Goal: Task Accomplishment & Management: Use online tool/utility

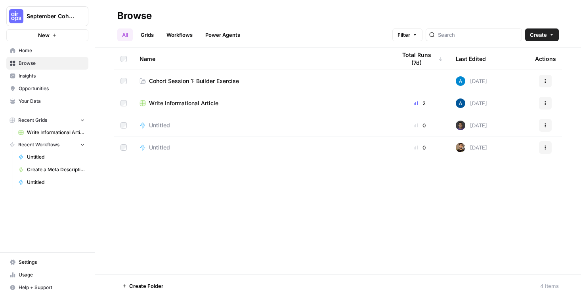
click at [548, 36] on button "Create" at bounding box center [542, 35] width 34 height 13
click at [516, 77] on span "Workflow" at bounding box center [526, 76] width 44 height 8
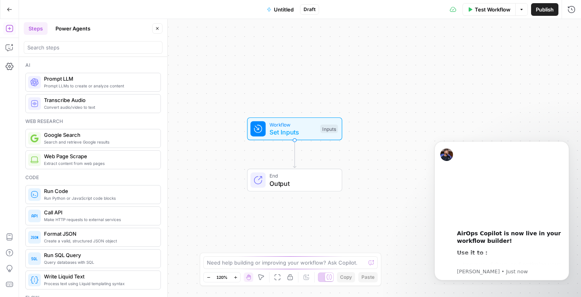
click at [282, 13] on span "Untitled" at bounding box center [284, 10] width 20 height 8
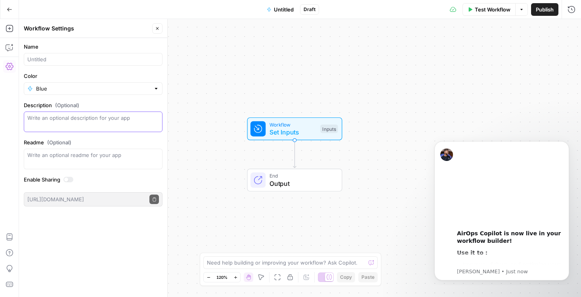
click at [68, 118] on textarea "Description (Optional)" at bounding box center [93, 122] width 132 height 16
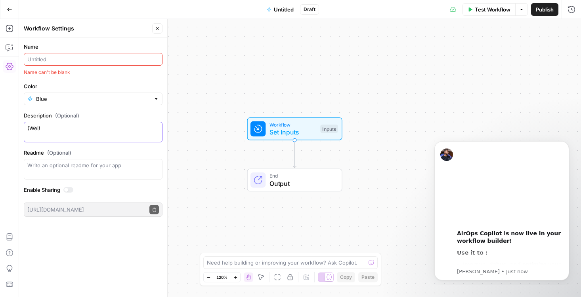
type textarea "(Wei)"
click at [94, 58] on input "Name" at bounding box center [93, 59] width 132 height 8
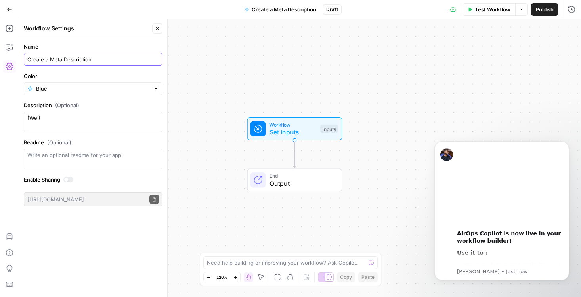
type input "Create a Meta Description"
click at [215, 186] on div "Workflow Set Inputs Inputs End Output" at bounding box center [300, 158] width 562 height 278
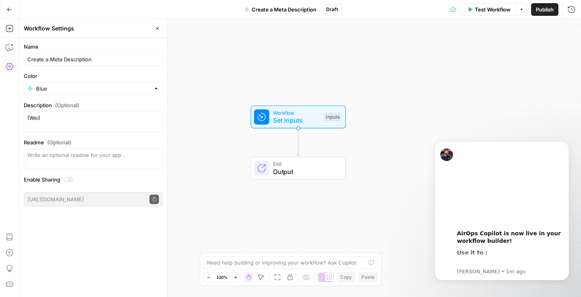
click at [274, 116] on span "Set Inputs" at bounding box center [296, 121] width 47 height 10
click at [494, 50] on button "Add Field" at bounding box center [495, 54] width 132 height 13
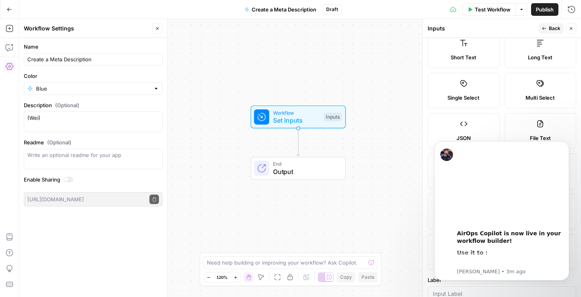
scroll to position [17, 0]
drag, startPoint x: 482, startPoint y: 148, endPoint x: 507, endPoint y: 164, distance: 29.9
click at [507, 164] on video "Play video" at bounding box center [510, 187] width 106 height 80
click at [566, 145] on icon "Dismiss notification" at bounding box center [566, 143] width 4 height 4
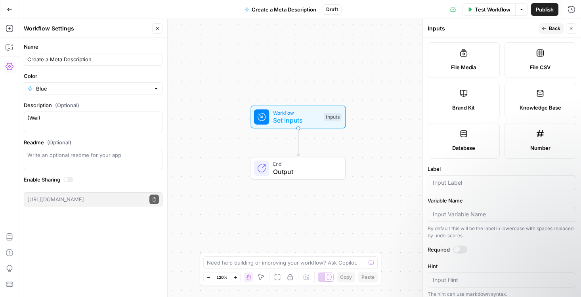
scroll to position [103, 0]
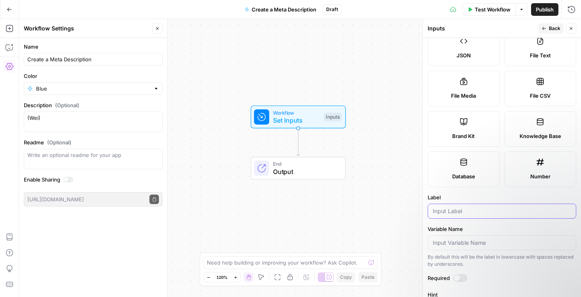
click at [459, 213] on input "Label" at bounding box center [502, 212] width 138 height 8
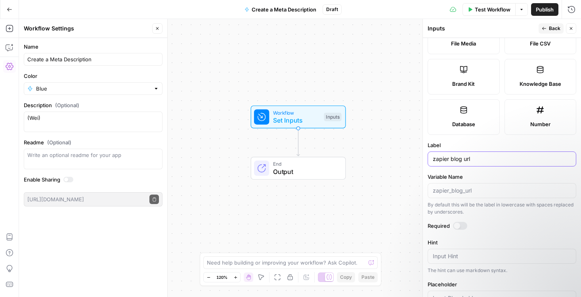
scroll to position [159, 0]
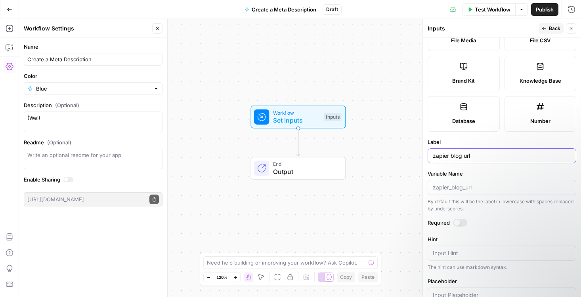
type input "zapier blog url"
click at [458, 223] on div at bounding box center [457, 223] width 6 height 6
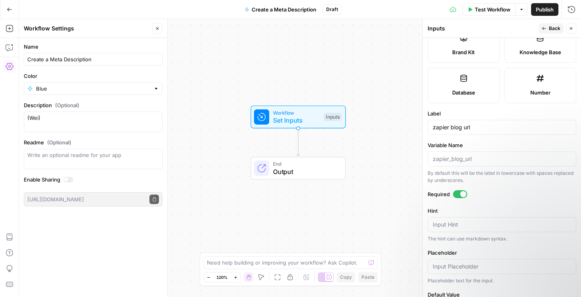
scroll to position [222, 0]
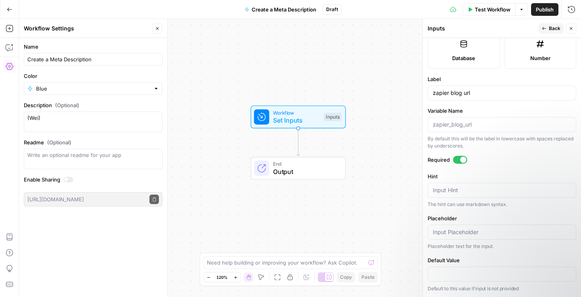
click at [557, 26] on span "Back" at bounding box center [554, 28] width 11 height 7
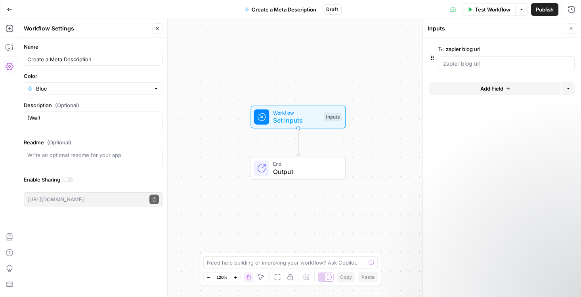
click at [571, 29] on icon "button" at bounding box center [571, 28] width 3 height 3
click at [477, 10] on span "Test Workflow" at bounding box center [493, 10] width 36 height 8
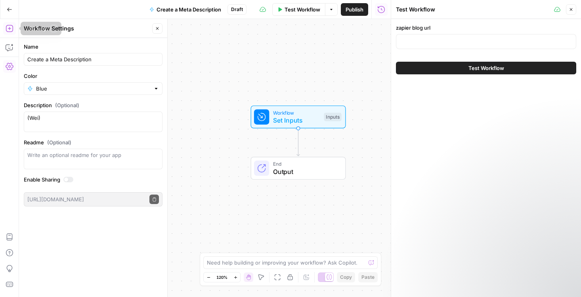
click at [8, 30] on icon "button" at bounding box center [10, 29] width 8 height 8
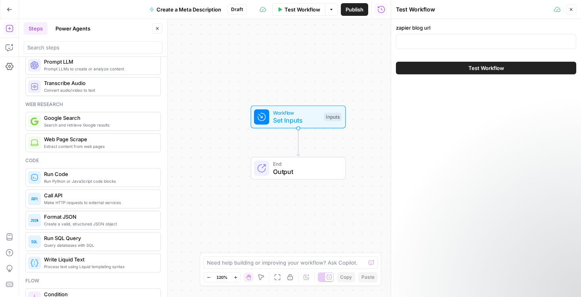
scroll to position [1, 0]
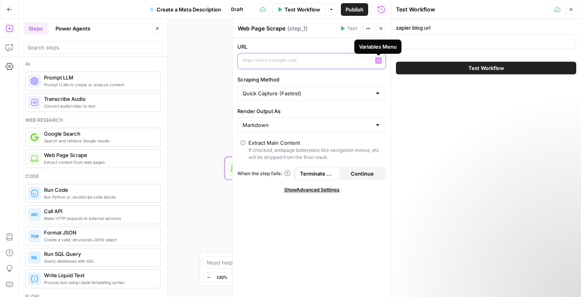
click at [377, 61] on icon "button" at bounding box center [378, 61] width 4 height 4
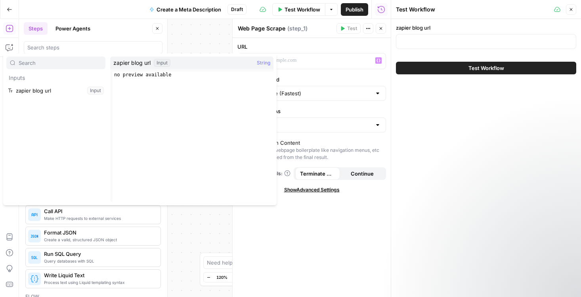
click at [182, 64] on div "zapier blog url Input String" at bounding box center [191, 63] width 163 height 13
click at [71, 88] on button "Select variable zapier blog url" at bounding box center [55, 90] width 99 height 13
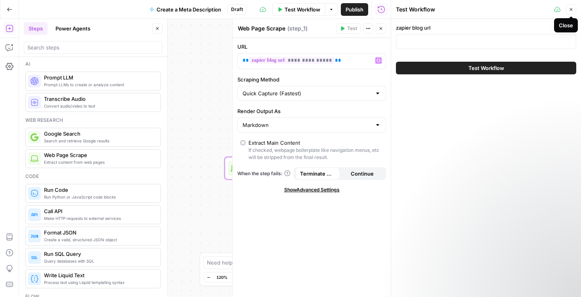
click at [572, 10] on icon "button" at bounding box center [570, 9] width 5 height 5
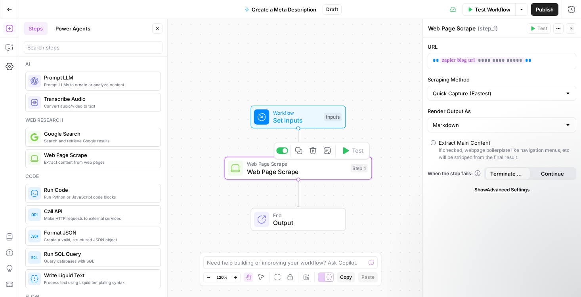
click at [318, 164] on span "Web Page Scrape" at bounding box center [297, 164] width 100 height 8
click at [472, 10] on button "Test Workflow" at bounding box center [488, 9] width 53 height 13
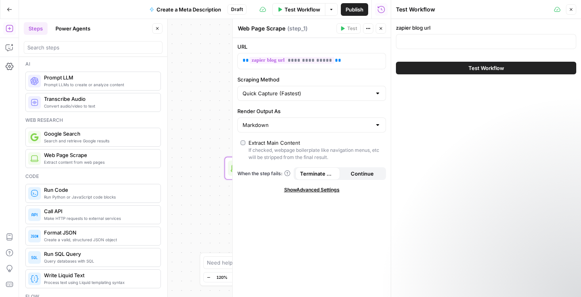
click at [441, 69] on button "Test Workflow" at bounding box center [486, 68] width 180 height 13
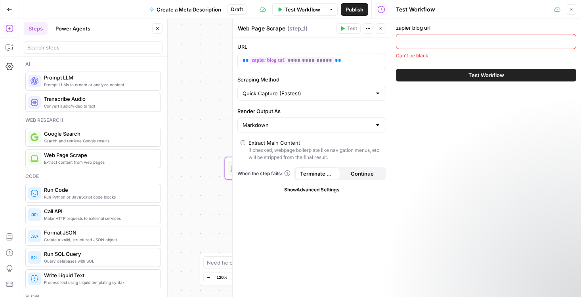
click at [423, 38] on input "zapier blog url" at bounding box center [486, 42] width 170 height 8
click at [406, 60] on div "zapier blog url Can't be blank Test Workflow" at bounding box center [486, 52] width 190 height 67
click at [409, 40] on input "zapier blog url" at bounding box center [486, 42] width 170 height 8
click at [406, 25] on label "zapier blog url" at bounding box center [486, 28] width 180 height 8
click at [406, 38] on input "zapier blog url" at bounding box center [486, 42] width 170 height 8
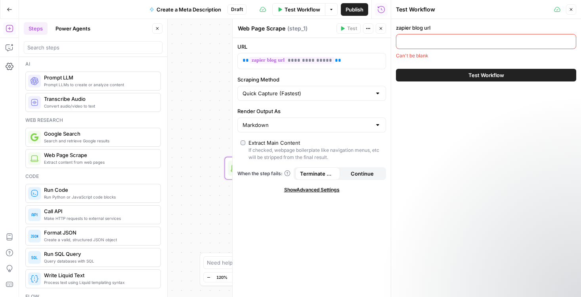
click at [406, 48] on div at bounding box center [486, 41] width 180 height 15
click at [406, 55] on div "Can't be blank" at bounding box center [486, 55] width 180 height 7
click at [408, 38] on input "zapier blog url" at bounding box center [486, 42] width 170 height 8
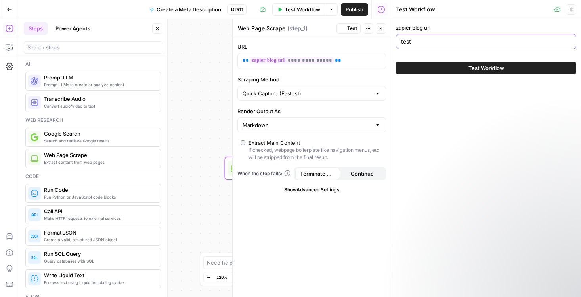
type input "test"
click at [419, 65] on button "Test Workflow" at bounding box center [486, 68] width 180 height 13
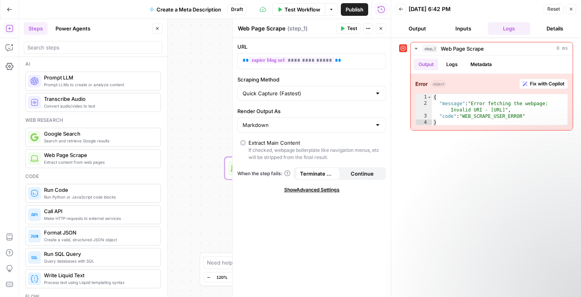
click at [464, 28] on button "Inputs" at bounding box center [463, 28] width 43 height 13
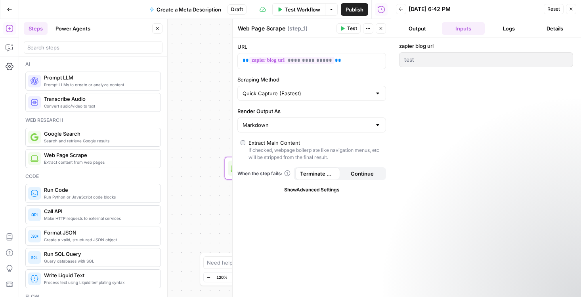
click at [416, 25] on button "Output" at bounding box center [417, 28] width 43 height 13
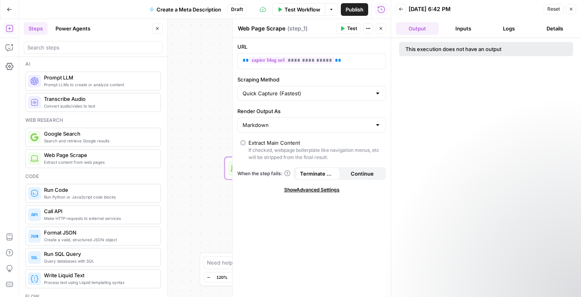
click at [456, 24] on button "Inputs" at bounding box center [463, 28] width 43 height 13
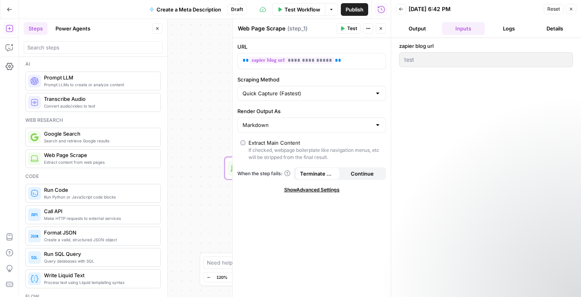
click at [511, 29] on button "Logs" at bounding box center [509, 28] width 43 height 13
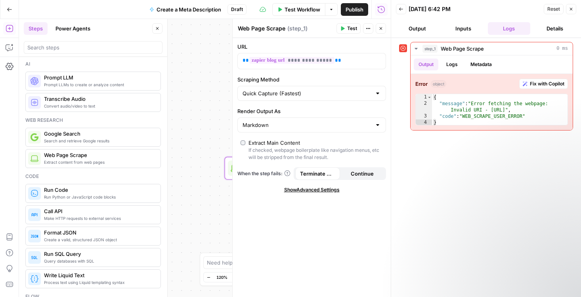
click at [558, 26] on button "Details" at bounding box center [554, 28] width 43 height 13
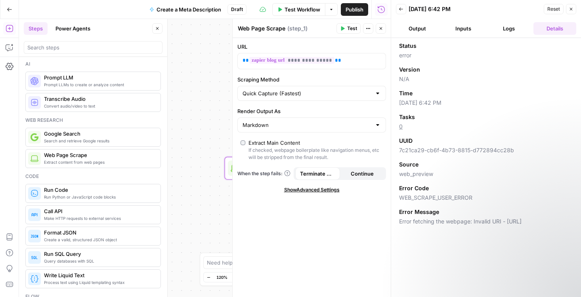
click at [458, 32] on button "Inputs" at bounding box center [463, 28] width 43 height 13
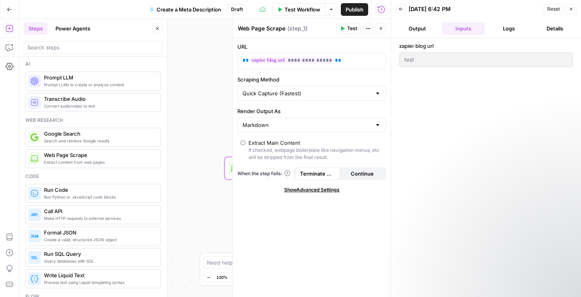
click at [552, 8] on span "Reset" at bounding box center [553, 9] width 13 height 7
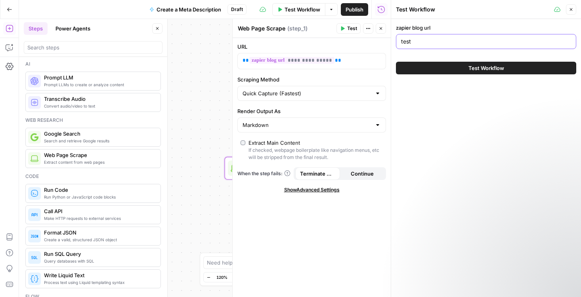
drag, startPoint x: 412, startPoint y: 45, endPoint x: 381, endPoint y: 45, distance: 30.9
click at [381, 45] on body "September Cohort New Home Browse Insights Opportunities Your Data Recent Grids …" at bounding box center [290, 148] width 581 height 297
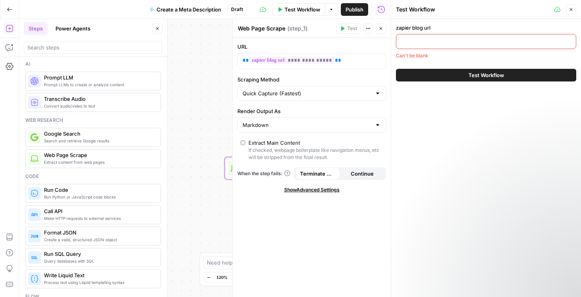
type input "/"
click at [296, 61] on span "**********" at bounding box center [291, 60] width 85 height 7
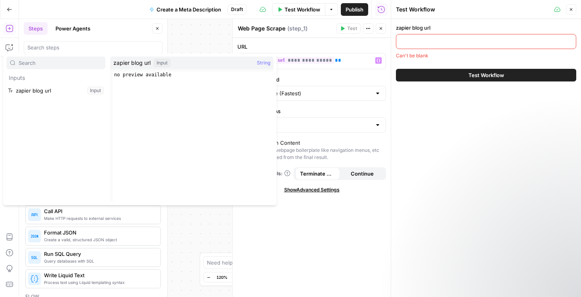
click at [419, 41] on input "zapier blog url" at bounding box center [486, 42] width 170 height 8
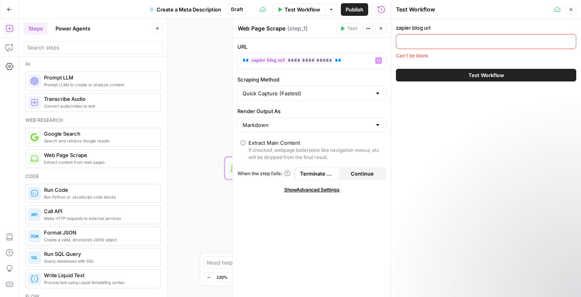
paste input "[URL][DOMAIN_NAME]"
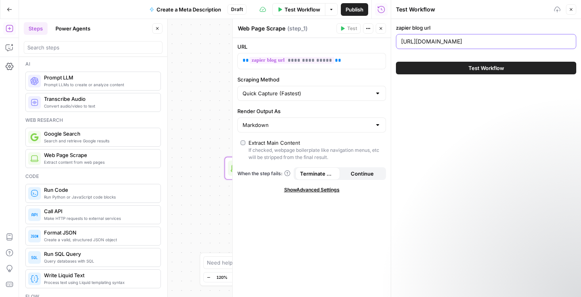
type input "[URL][DOMAIN_NAME]"
click at [421, 72] on button "Test Workflow" at bounding box center [486, 68] width 180 height 13
click at [431, 69] on button "Test Workflow" at bounding box center [486, 68] width 180 height 13
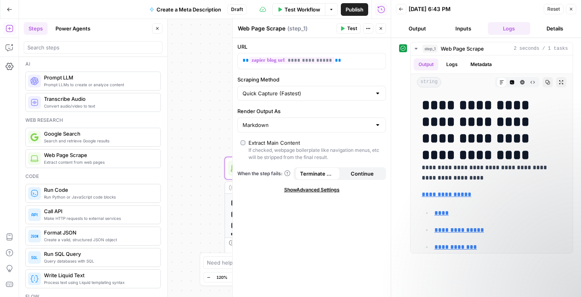
click at [203, 174] on div "**********" at bounding box center [205, 158] width 372 height 278
click at [571, 11] on icon "button" at bounding box center [570, 9] width 5 height 5
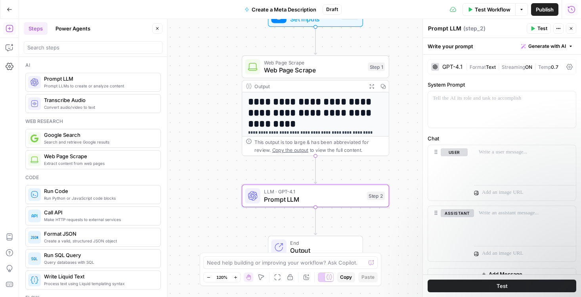
click at [308, 208] on div "**********" at bounding box center [300, 158] width 562 height 278
click at [568, 67] on icon at bounding box center [569, 67] width 6 height 6
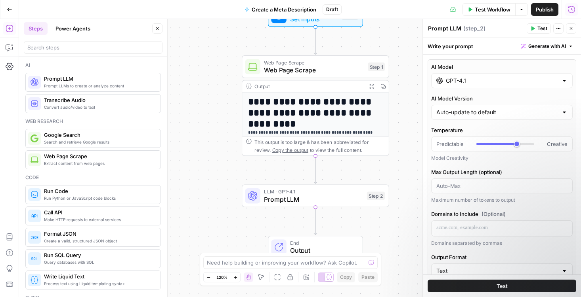
click at [552, 84] on input "GPT-4.1" at bounding box center [502, 81] width 112 height 8
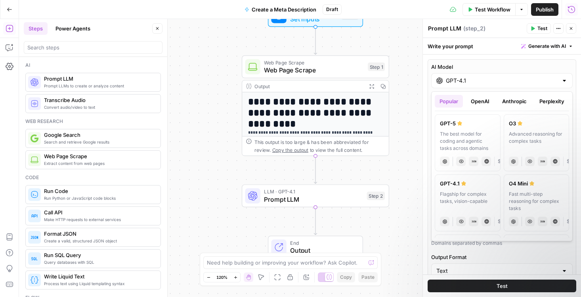
click at [458, 146] on div "The best model for coding and agentic tasks across domains" at bounding box center [467, 141] width 55 height 21
type input "GPT-5"
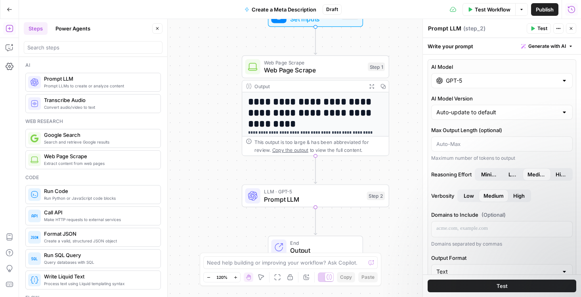
click at [495, 80] on input "GPT-5" at bounding box center [502, 81] width 112 height 8
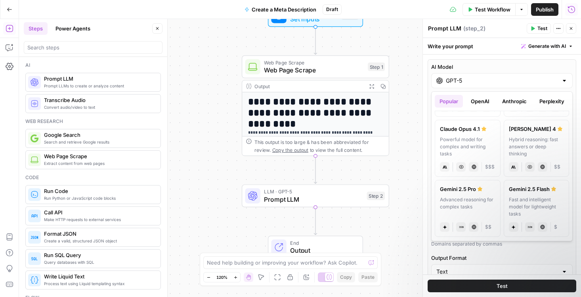
scroll to position [170, 0]
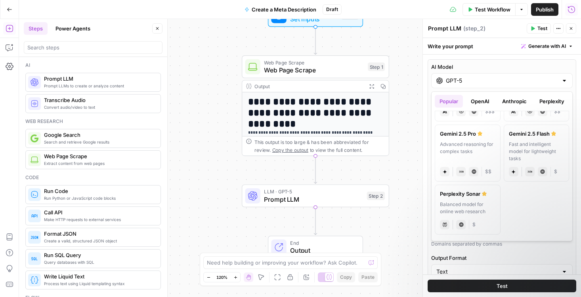
click at [507, 250] on div "AI Model GPT-5 AI Model Version Auto-update to default Max Output Length (optio…" at bounding box center [501, 236] width 149 height 355
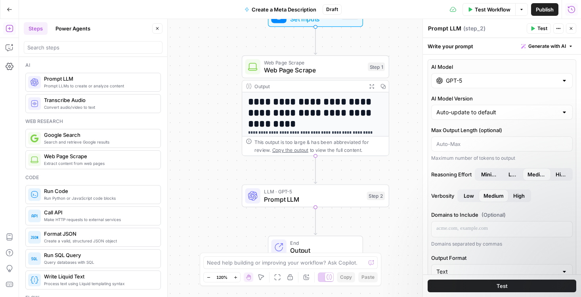
click at [339, 197] on span "Prompt LLM" at bounding box center [313, 200] width 99 height 10
click at [323, 205] on div "LLM · GPT-5 Prompt LLM Step 2 Copy step Delete step Add Note Test" at bounding box center [315, 196] width 147 height 23
click at [573, 27] on icon "button" at bounding box center [570, 28] width 5 height 5
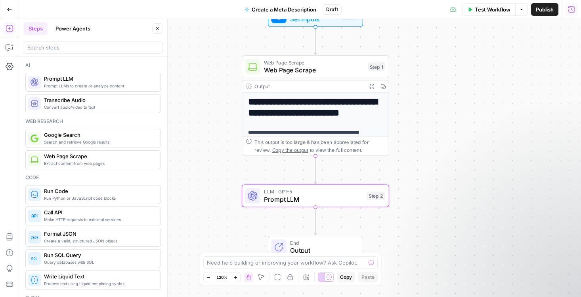
click at [276, 200] on span "Prompt LLM" at bounding box center [313, 200] width 99 height 10
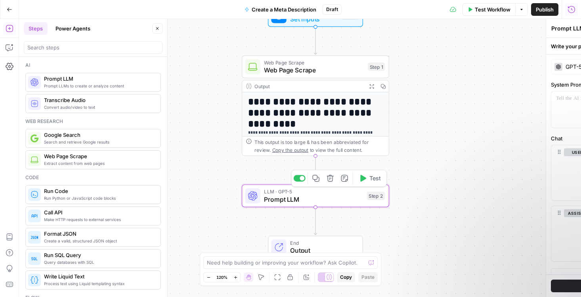
click at [276, 200] on span "Prompt LLM" at bounding box center [313, 200] width 99 height 10
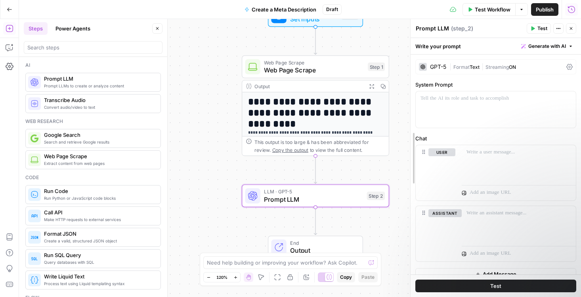
drag, startPoint x: 425, startPoint y: 60, endPoint x: 411, endPoint y: 73, distance: 18.8
click at [435, 71] on div "GPT-5 | Format Text | Streaming ON" at bounding box center [495, 66] width 161 height 15
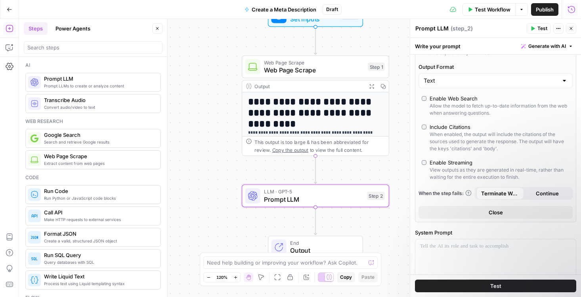
scroll to position [0, 0]
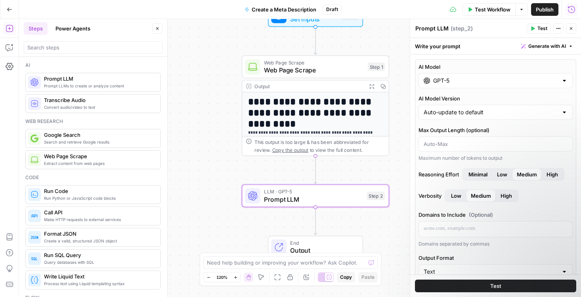
click at [443, 81] on input "GPT-5" at bounding box center [495, 81] width 125 height 8
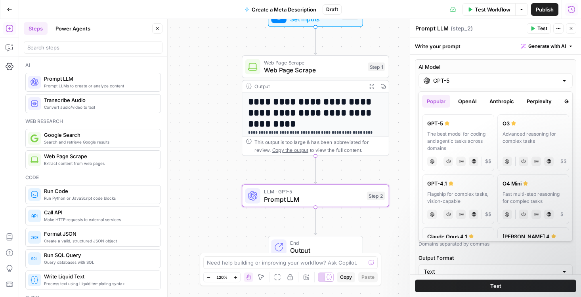
scroll to position [0, 24]
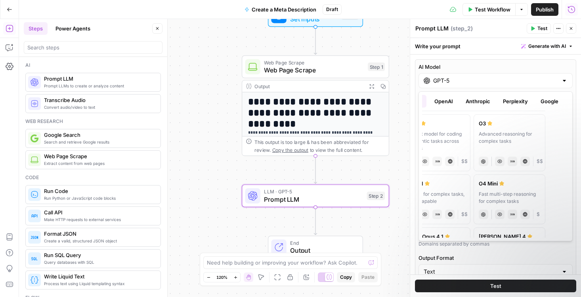
click at [446, 97] on button "OpenAI" at bounding box center [443, 101] width 28 height 13
click at [481, 103] on button "Anthropic" at bounding box center [478, 101] width 34 height 13
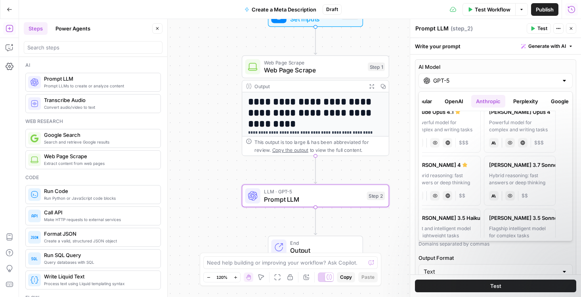
scroll to position [0, 13]
click at [466, 177] on div "Hybrid reasoning: fast answers or deep thinking" at bounding box center [445, 179] width 62 height 14
type input "[PERSON_NAME] 4"
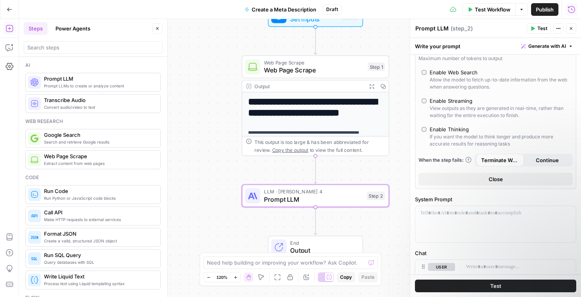
scroll to position [118, 0]
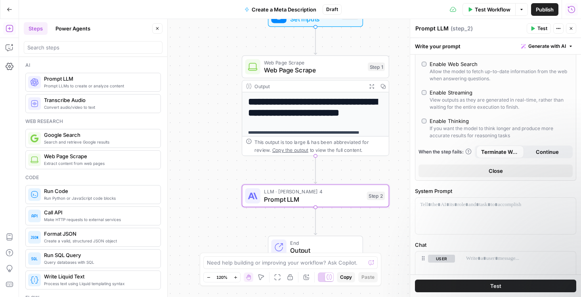
click at [438, 172] on button "Close" at bounding box center [495, 171] width 154 height 13
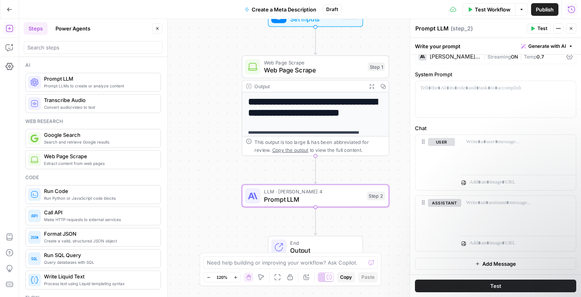
scroll to position [0, 0]
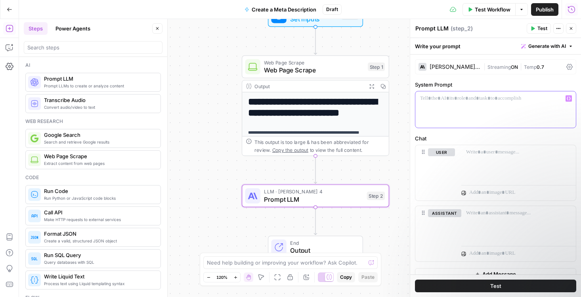
click at [430, 102] on p at bounding box center [495, 99] width 151 height 8
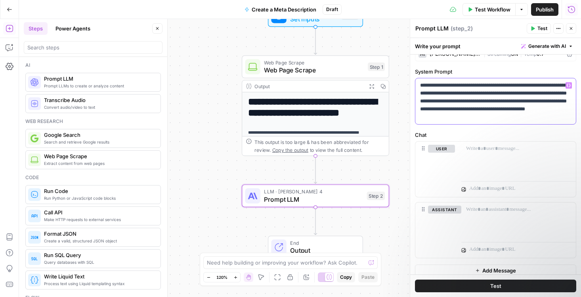
scroll to position [12, 0]
click at [488, 152] on p at bounding box center [518, 150] width 105 height 8
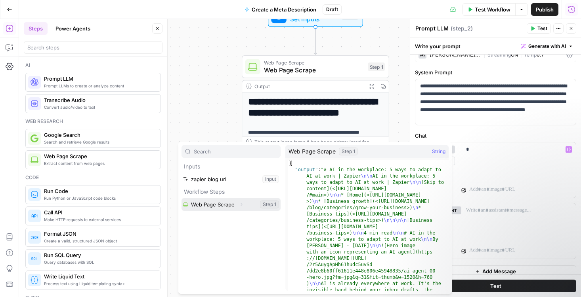
click at [235, 205] on button "Select variable Web Page Scrape" at bounding box center [230, 204] width 99 height 13
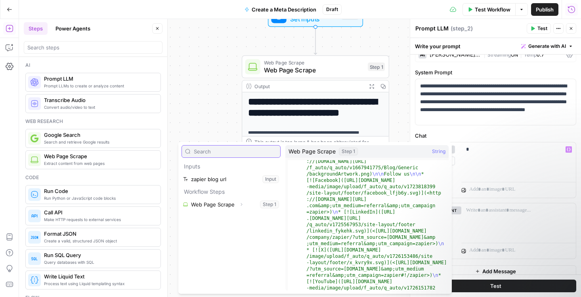
scroll to position [1980, 0]
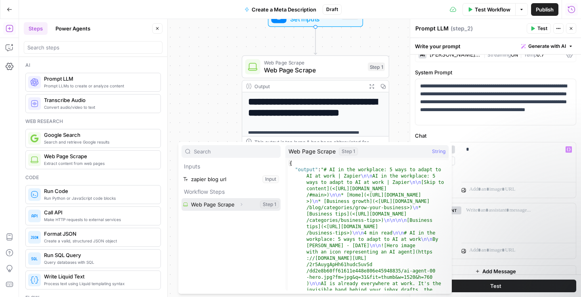
click at [208, 202] on button "Select variable Web Page Scrape" at bounding box center [230, 204] width 99 height 13
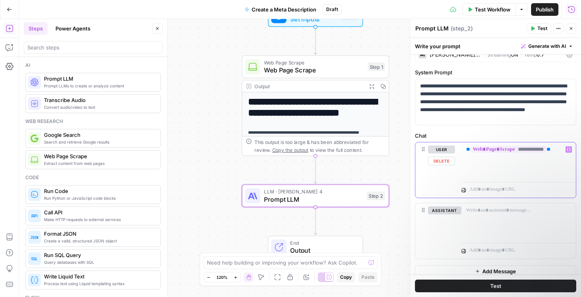
click at [466, 151] on span "**" at bounding box center [468, 149] width 4 height 5
click at [546, 26] on span "Test" at bounding box center [542, 28] width 10 height 7
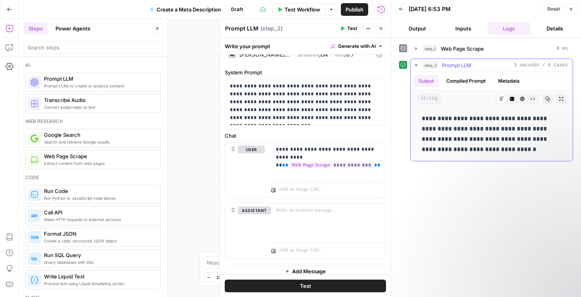
click at [535, 99] on button "Raw Output" at bounding box center [532, 99] width 10 height 10
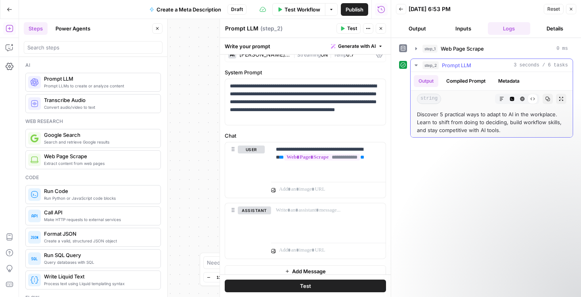
click at [536, 99] on div "Raw Output" at bounding box center [532, 99] width 10 height 10
click at [528, 99] on div "Raw Output" at bounding box center [532, 99] width 10 height 10
click at [530, 99] on icon at bounding box center [532, 99] width 5 height 5
click at [535, 99] on div "Raw Output" at bounding box center [532, 99] width 10 height 10
click at [500, 99] on icon "button" at bounding box center [501, 99] width 5 height 5
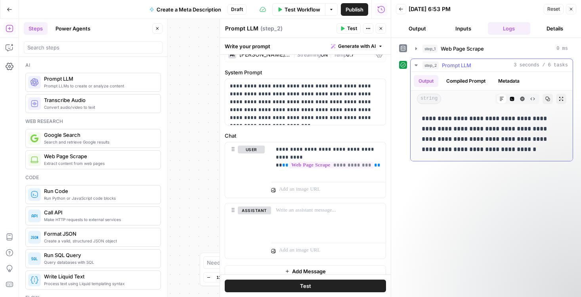
click at [512, 99] on icon "button" at bounding box center [511, 99] width 5 height 5
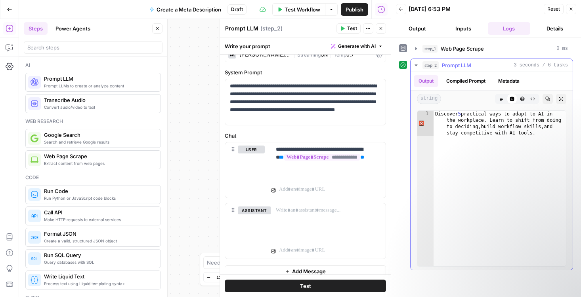
click at [517, 99] on button "HTML Viewer" at bounding box center [522, 99] width 10 height 10
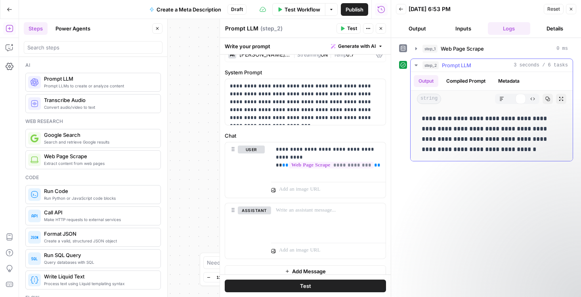
click at [503, 99] on icon "button" at bounding box center [501, 99] width 5 height 5
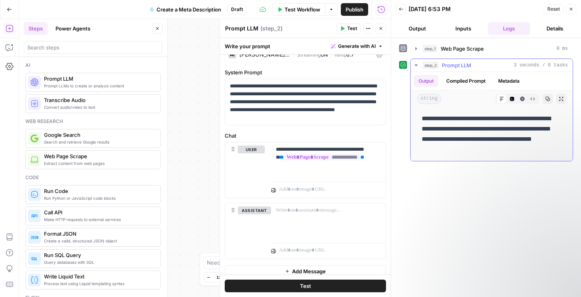
click at [461, 76] on button "Compiled Prompt" at bounding box center [465, 81] width 49 height 12
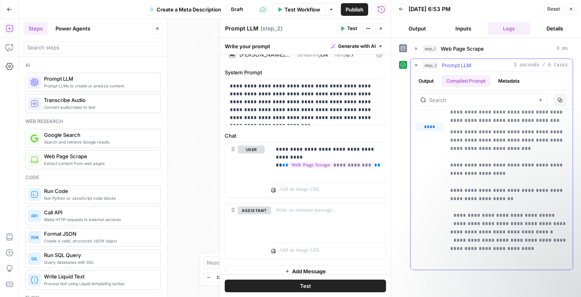
scroll to position [58, 0]
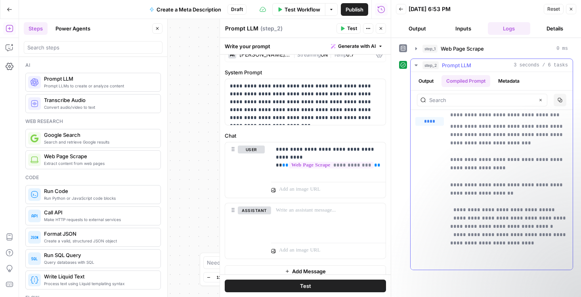
click at [428, 80] on button "Output" at bounding box center [426, 81] width 25 height 12
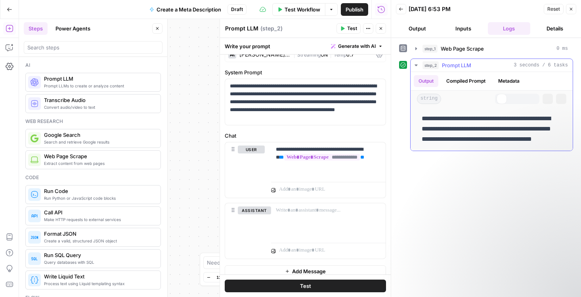
scroll to position [0, 0]
